Goal: Task Accomplishment & Management: Use online tool/utility

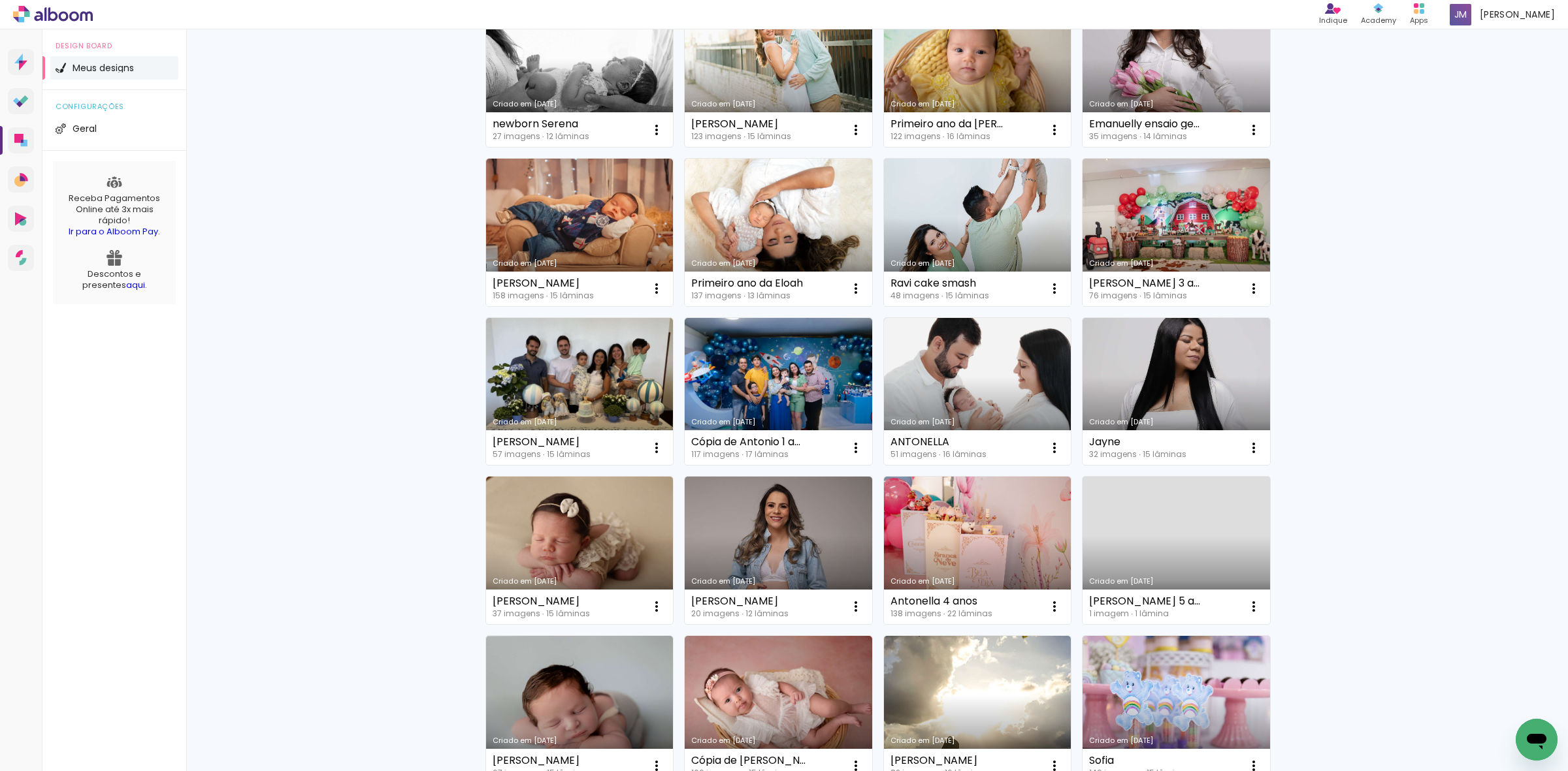
scroll to position [408, 0]
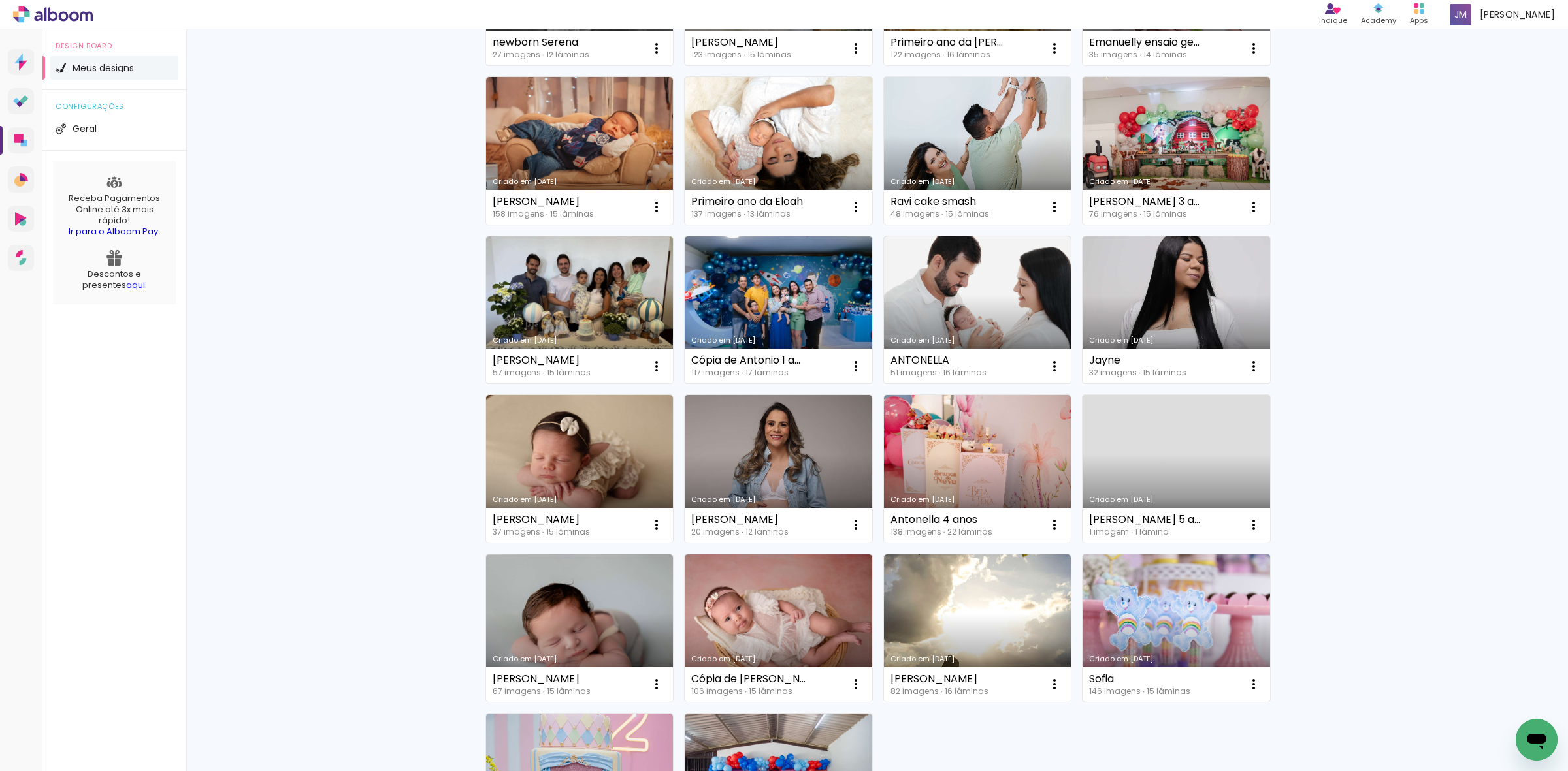
click at [1181, 624] on link "Criado em [DATE]" at bounding box center [1175, 629] width 187 height 148
